Goal: Navigation & Orientation: Find specific page/section

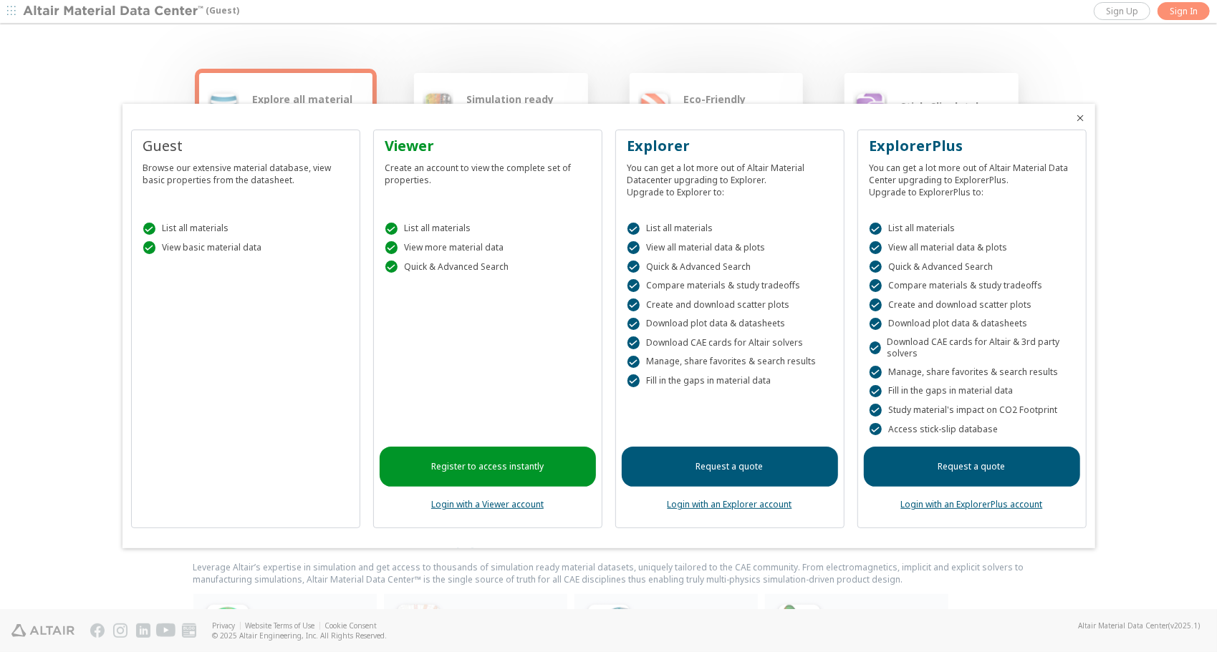
click at [46, 578] on div at bounding box center [608, 326] width 1217 height 652
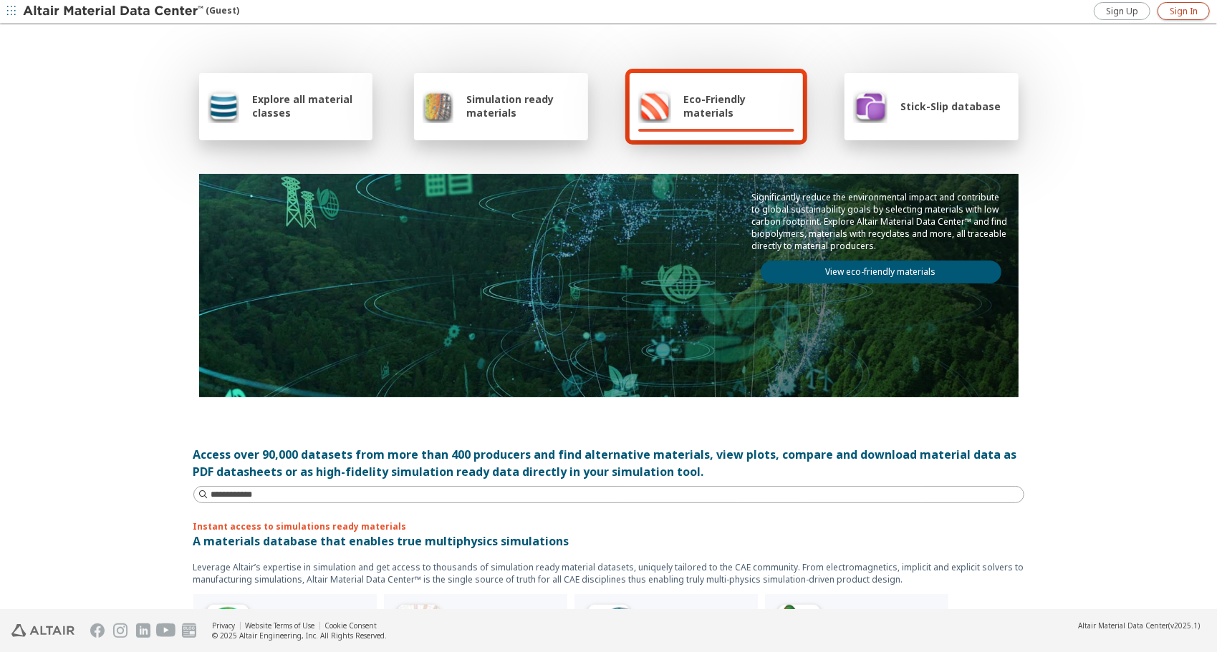
click at [1182, 9] on span "Sign In" at bounding box center [1183, 11] width 28 height 11
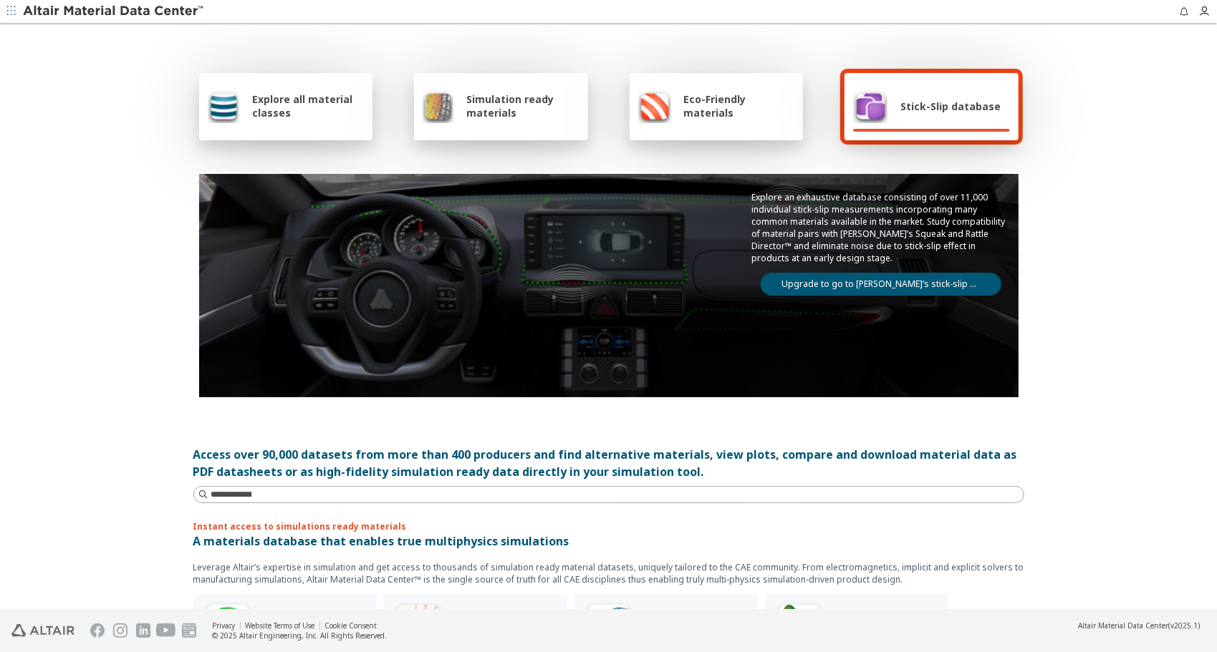
click at [15, 21] on span "button" at bounding box center [11, 11] width 14 height 23
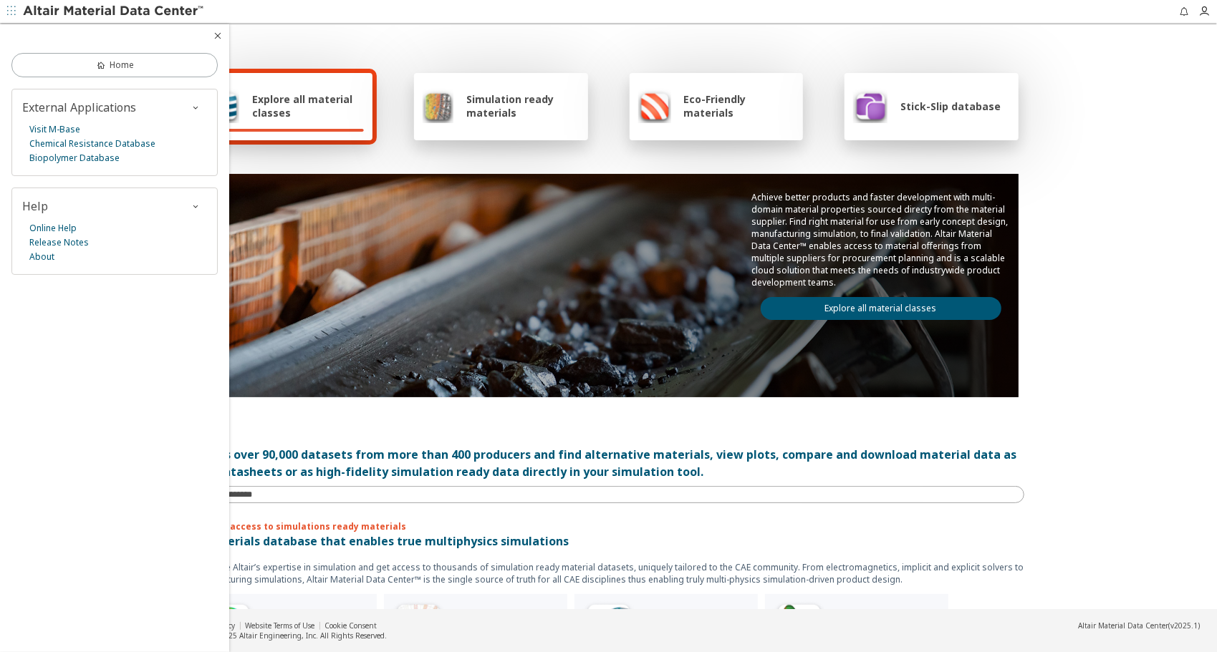
click at [1130, 443] on div "Explore all material classes Simulation ready materials Eco-Friendly materials …" at bounding box center [608, 317] width 1217 height 585
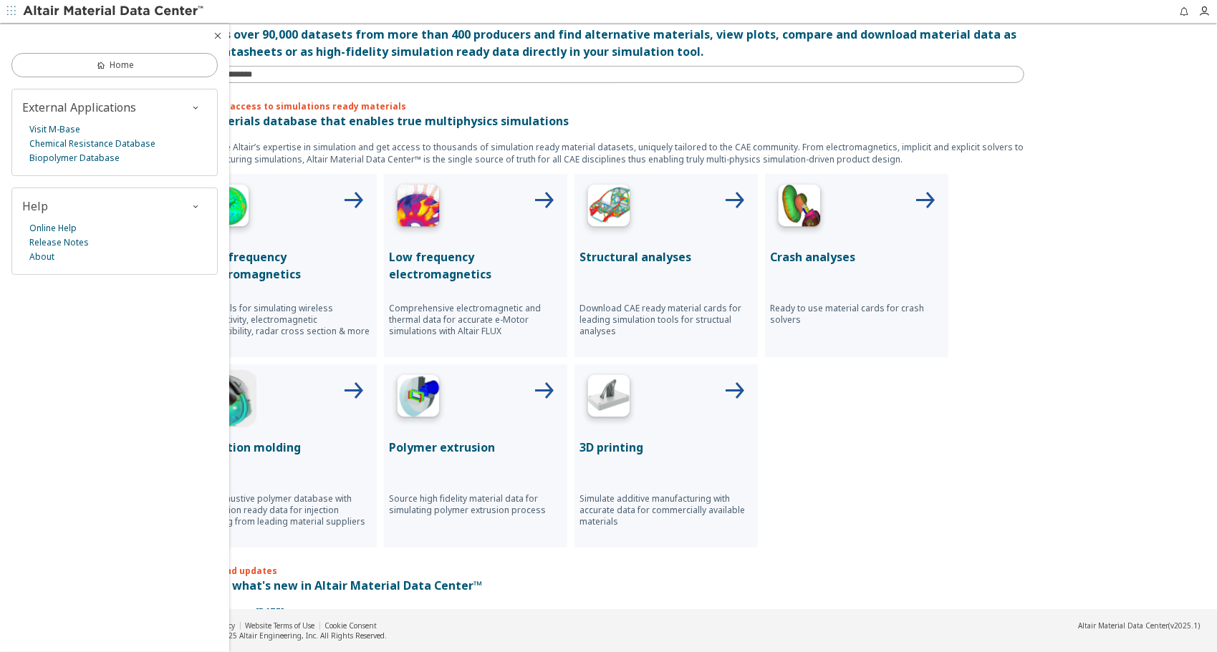
scroll to position [619, 0]
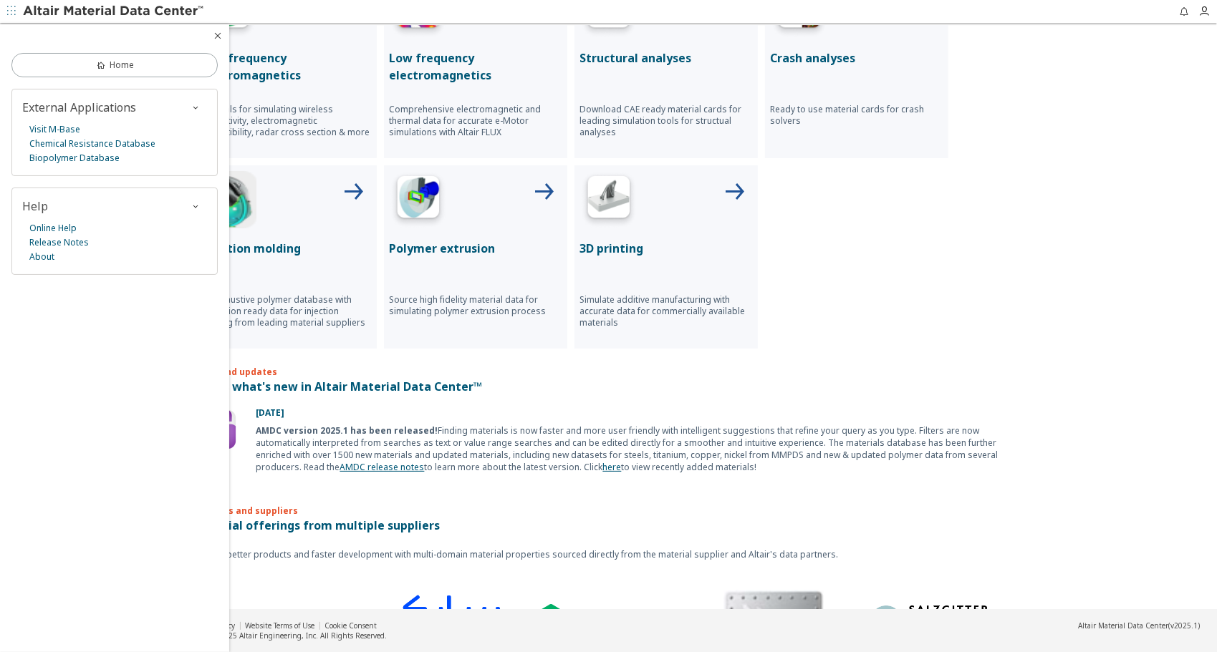
click at [1045, 450] on div "Explore all material classes Simulation ready materials Eco-Friendly materials …" at bounding box center [608, 317] width 1217 height 585
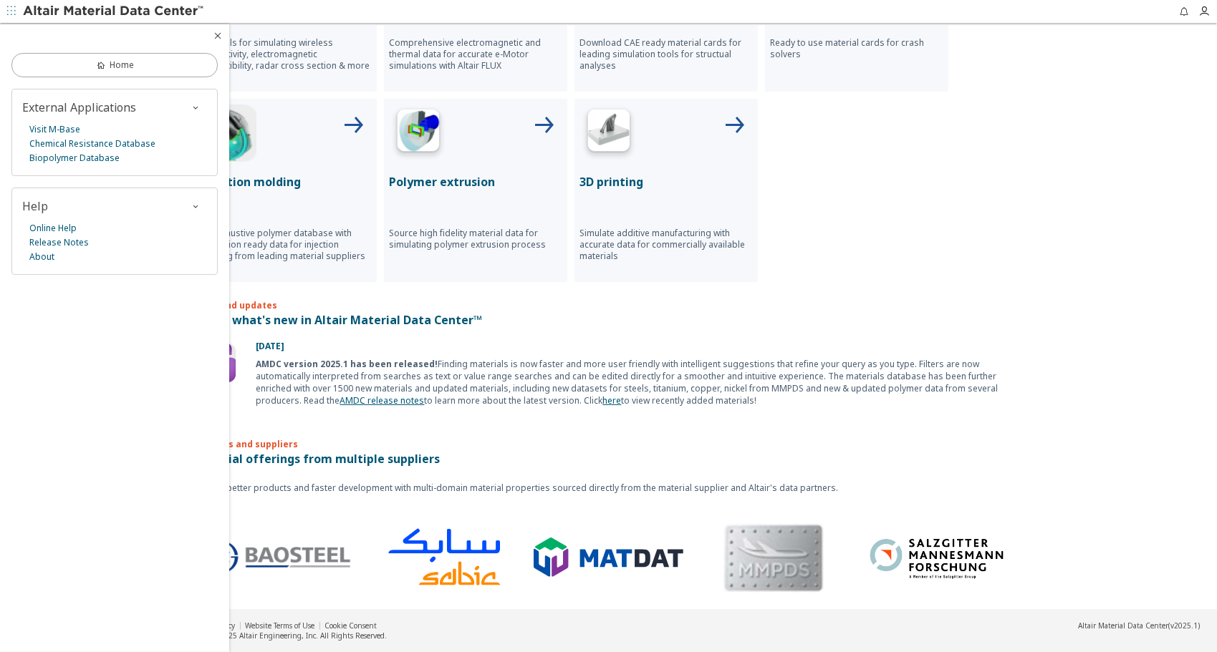
click at [212, 32] on icon "button" at bounding box center [217, 35] width 11 height 11
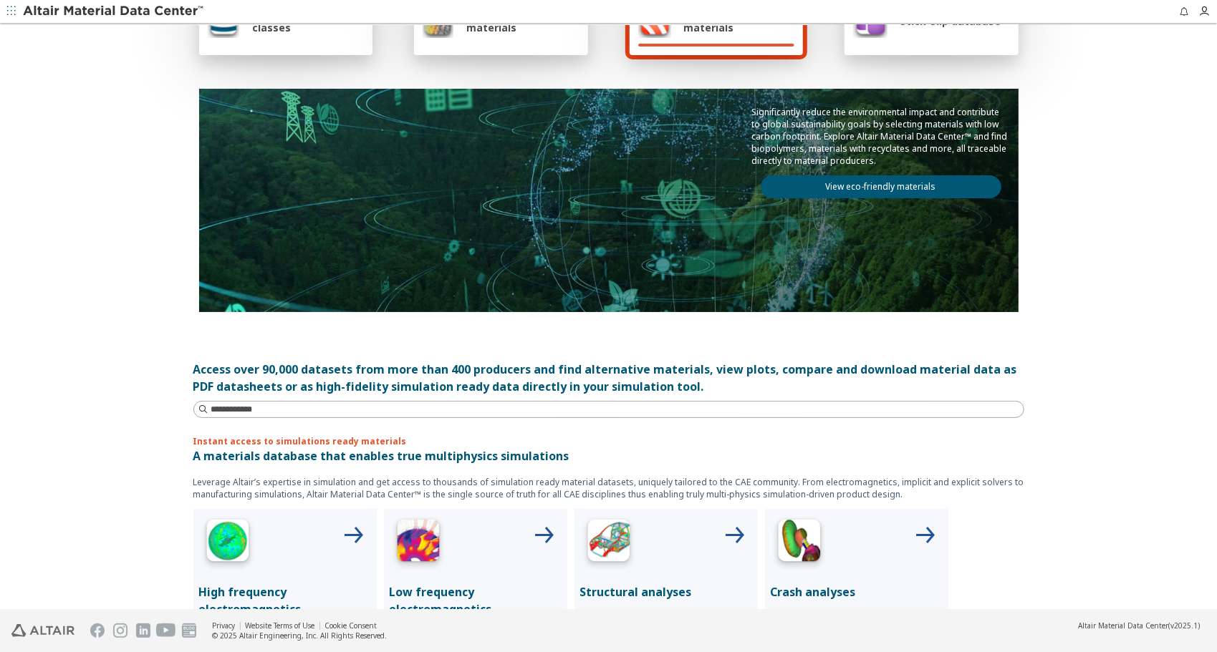
scroll to position [0, 0]
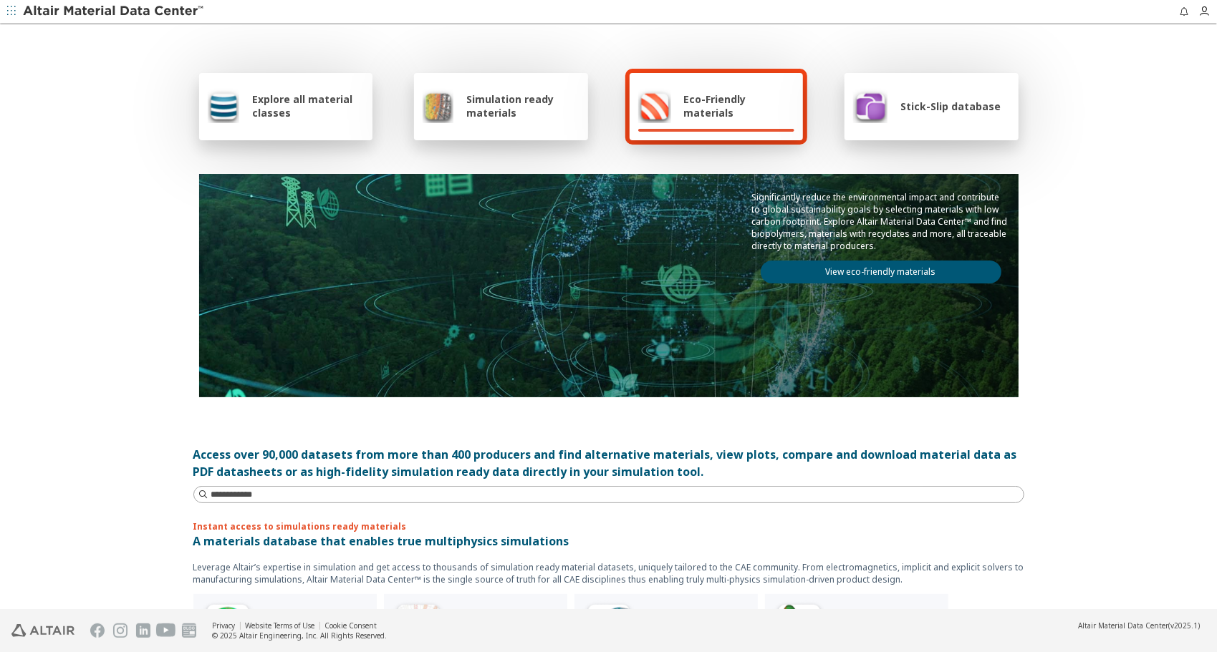
click at [458, 116] on div "Simulation ready materials" at bounding box center [500, 106] width 157 height 34
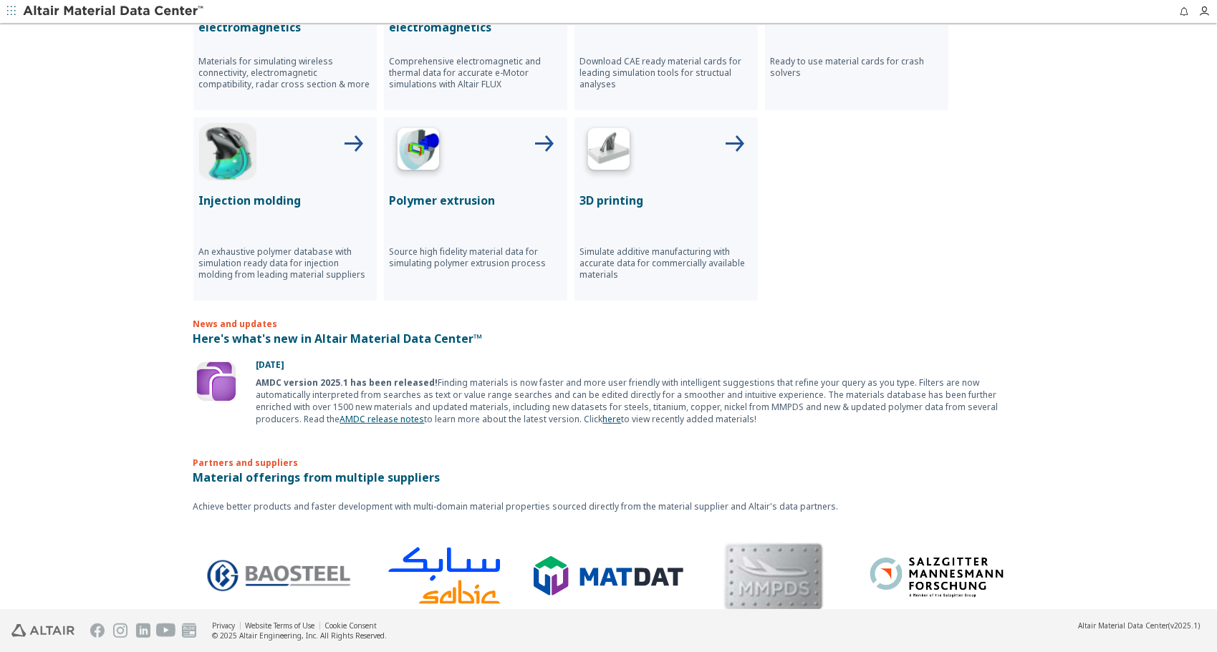
scroll to position [668, 0]
click at [285, 473] on p "Material offerings from multiple suppliers" at bounding box center [608, 476] width 831 height 17
click at [257, 460] on p "Partners and suppliers" at bounding box center [608, 450] width 831 height 35
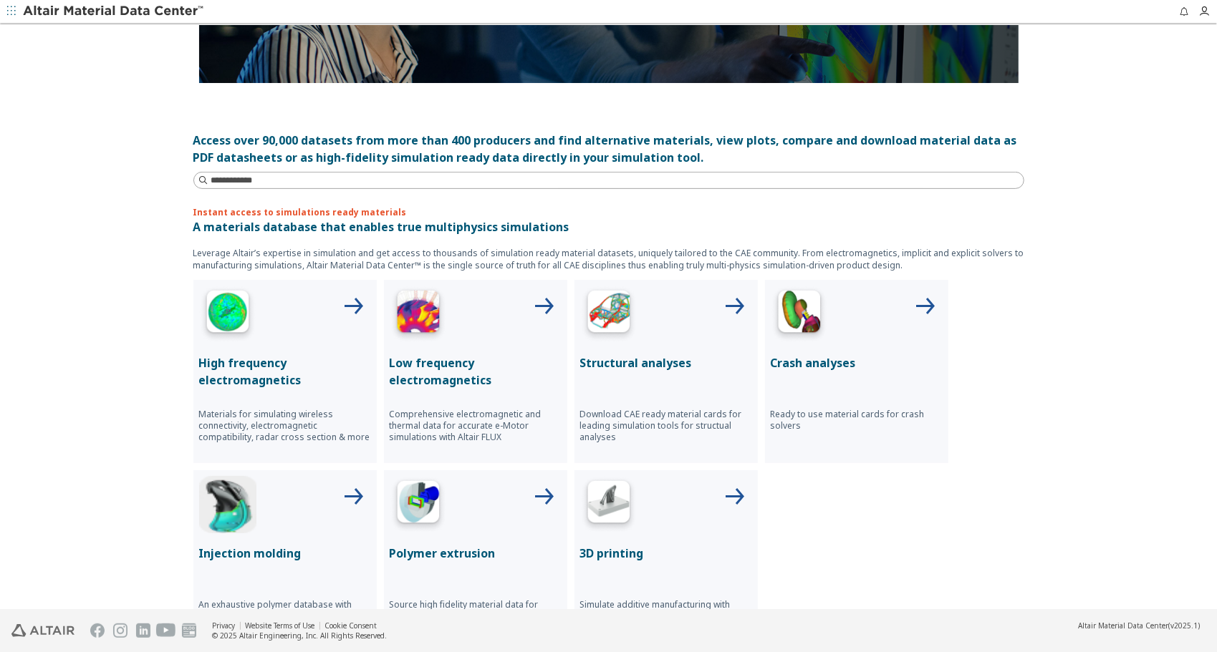
scroll to position [314, 0]
click at [231, 183] on input at bounding box center [617, 181] width 812 height 14
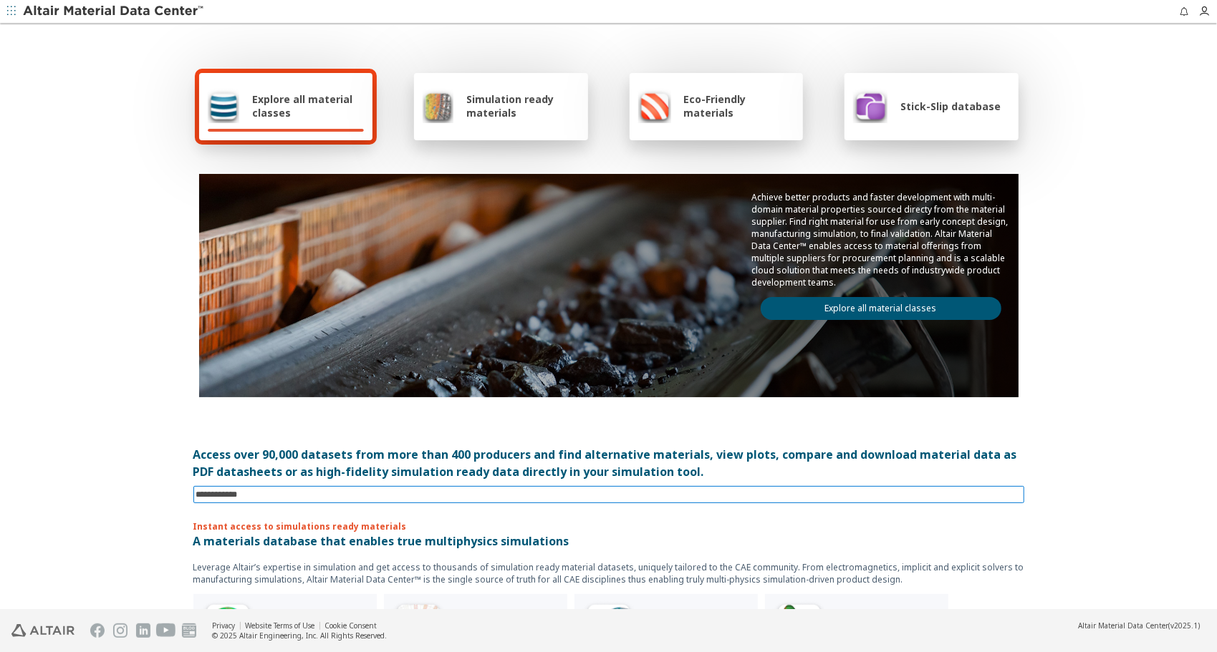
scroll to position [1, 0]
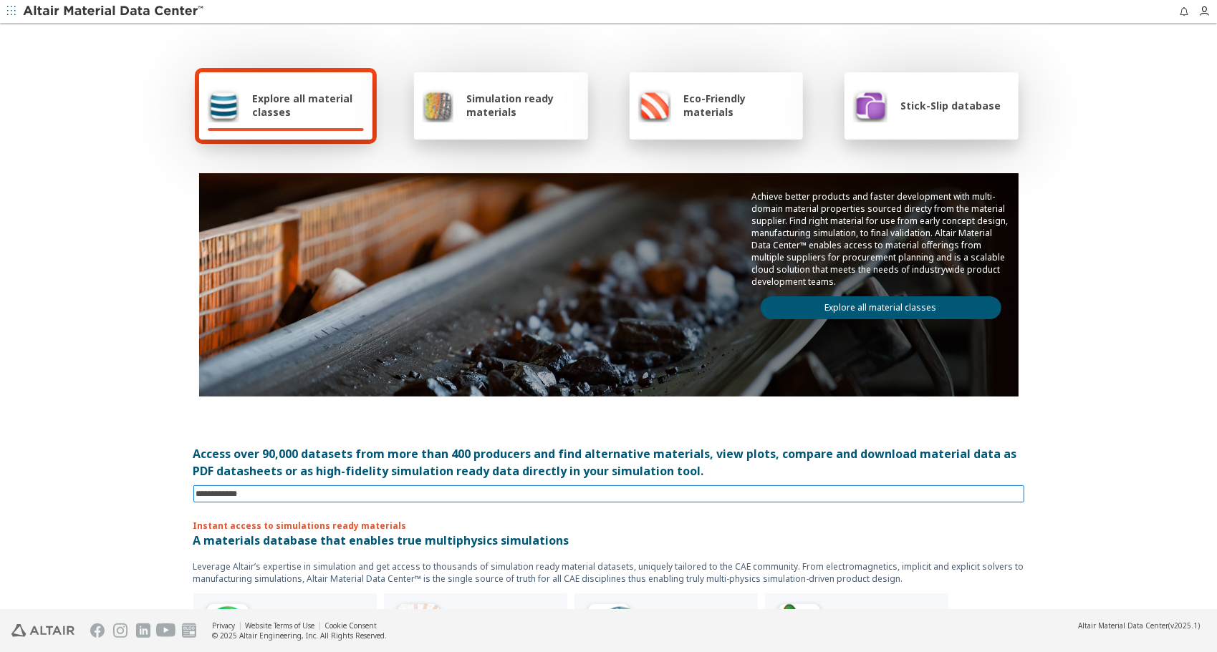
click at [825, 304] on link "Explore all material classes" at bounding box center [880, 307] width 241 height 23
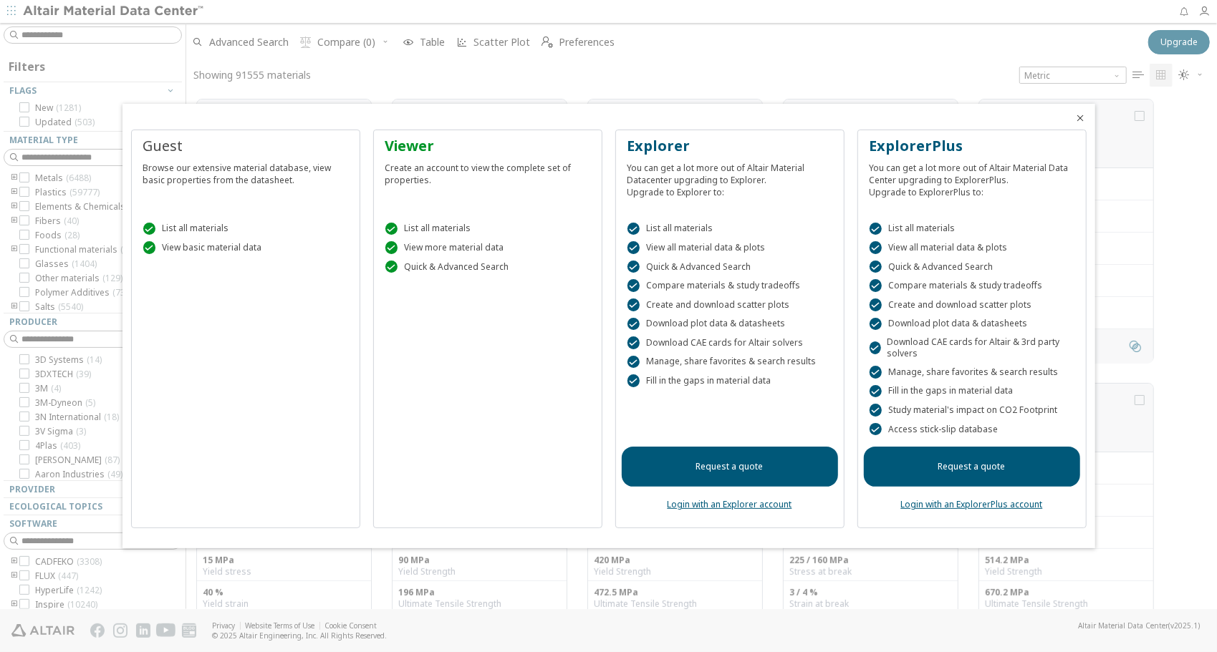
scroll to position [510, 1020]
click at [461, 69] on div at bounding box center [608, 326] width 1217 height 652
